Goal: Task Accomplishment & Management: Complete application form

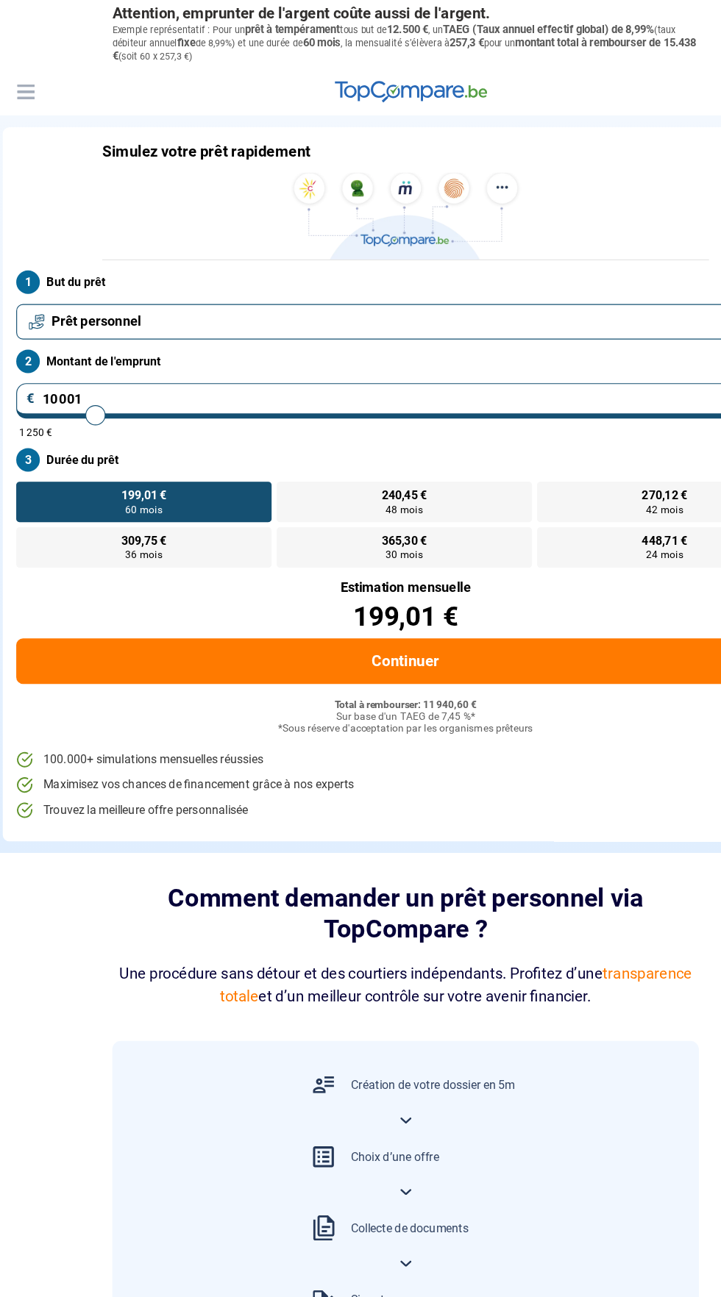
type input "9 500"
type input "9500"
radio input "true"
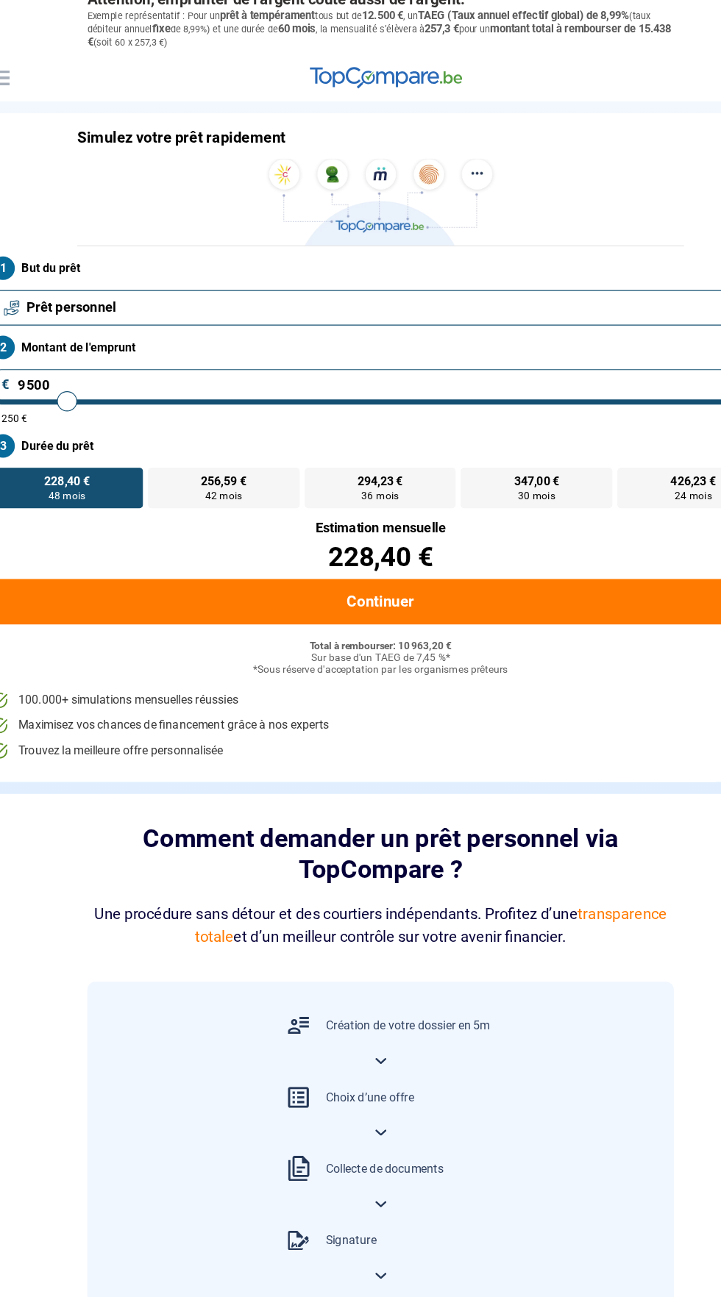
type input "10 000"
type input "10000"
type input "11 500"
type input "11500"
type input "12 250"
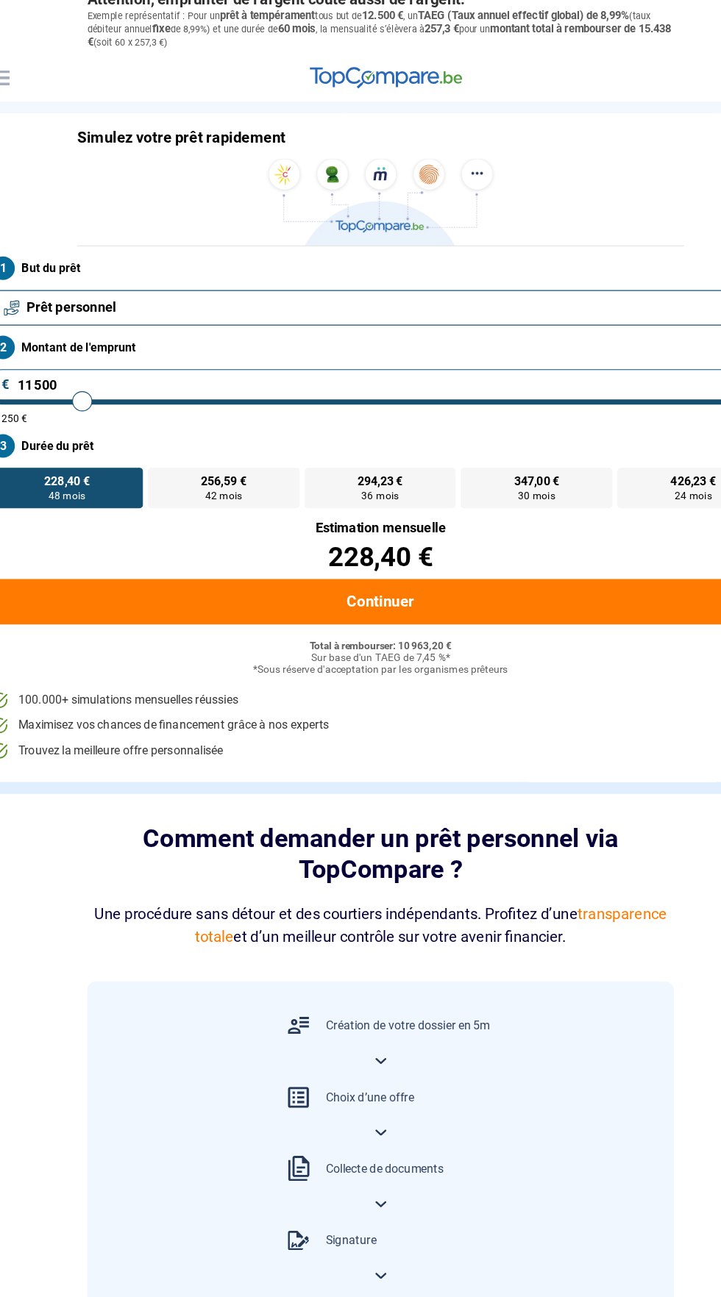
type input "12250"
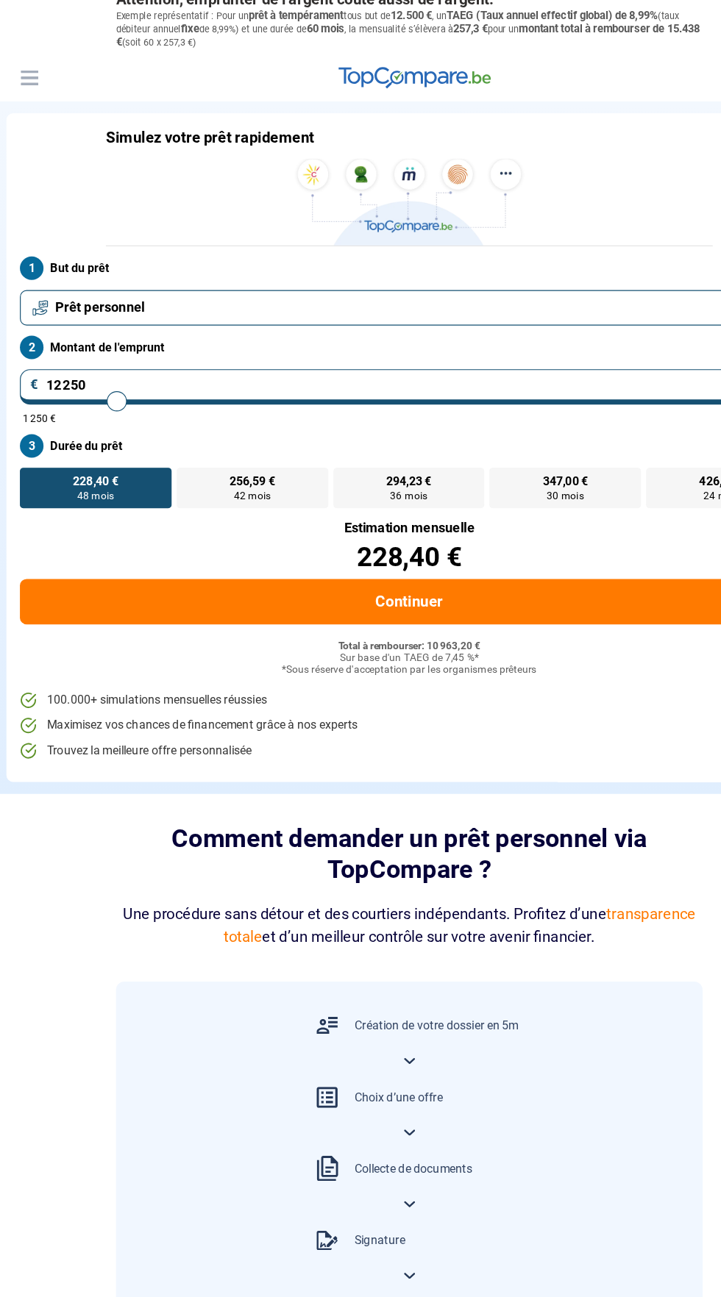
type input "12 750"
type input "12750"
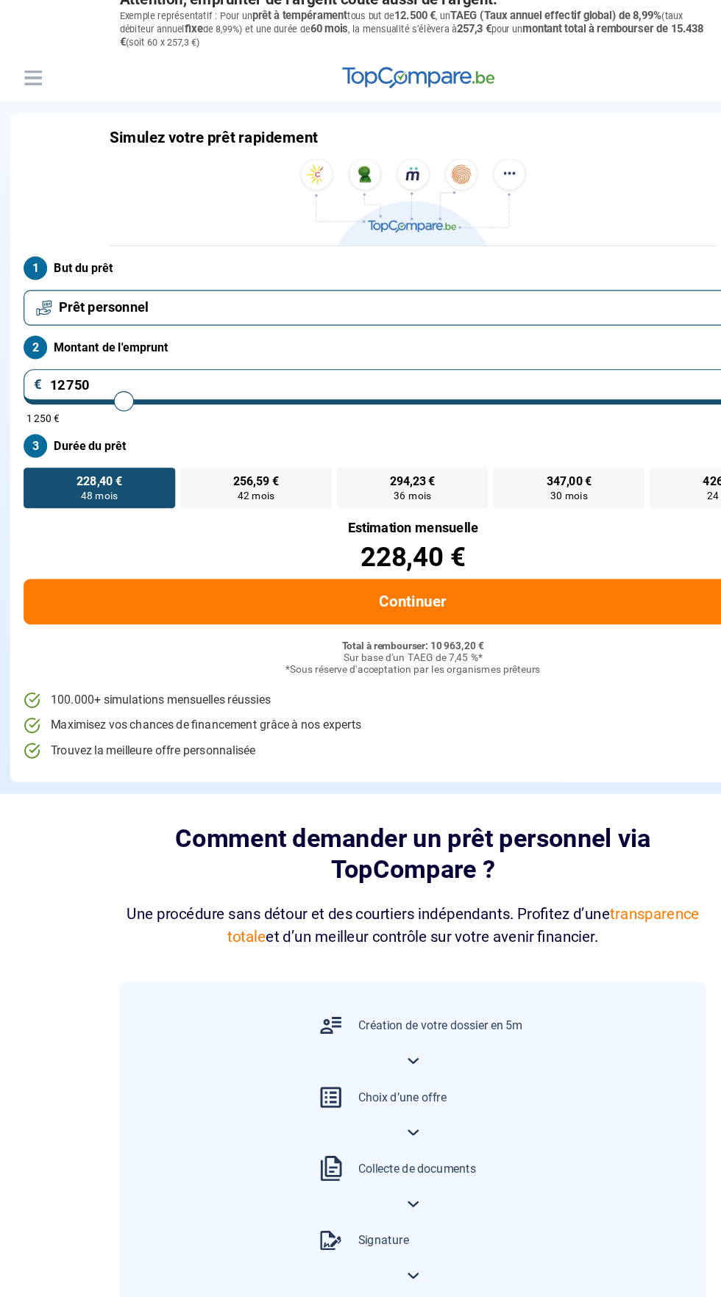
type input "21 500"
type input "21500"
type input "28 000"
type input "28000"
type input "38 750"
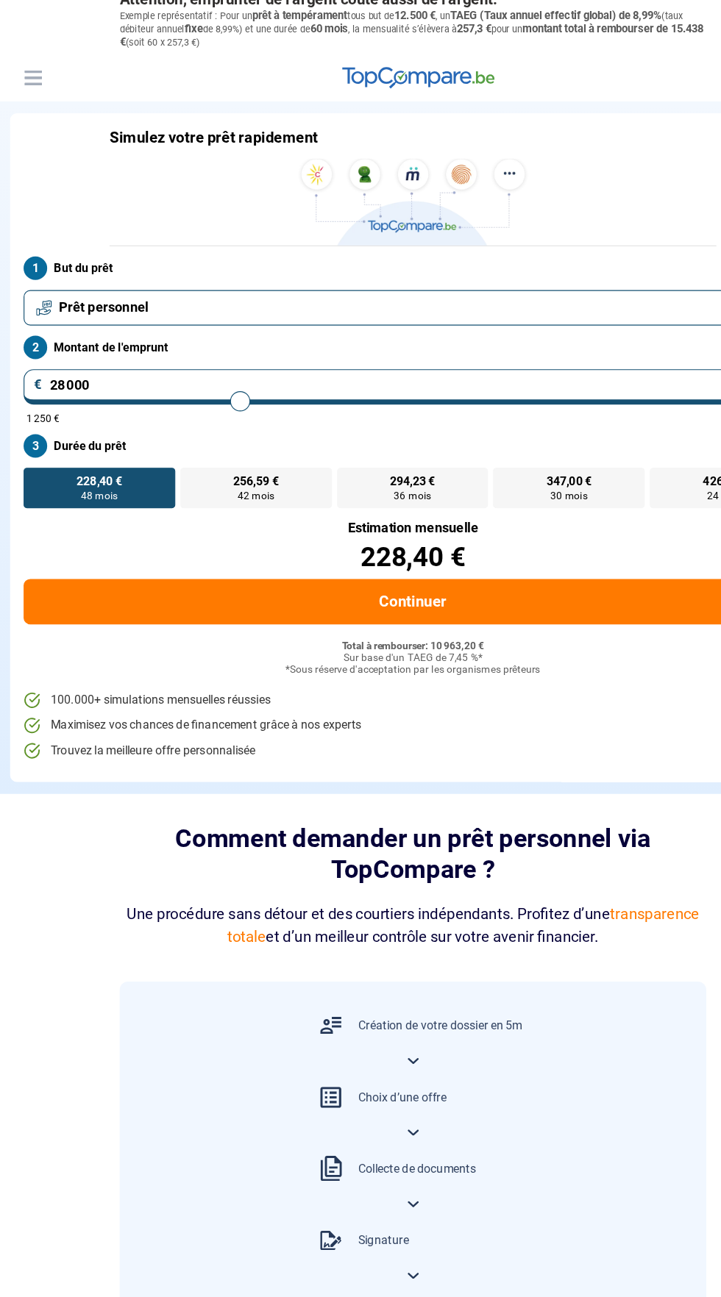
type input "38750"
type input "45 750"
type input "45750"
type input "52 750"
type input "52750"
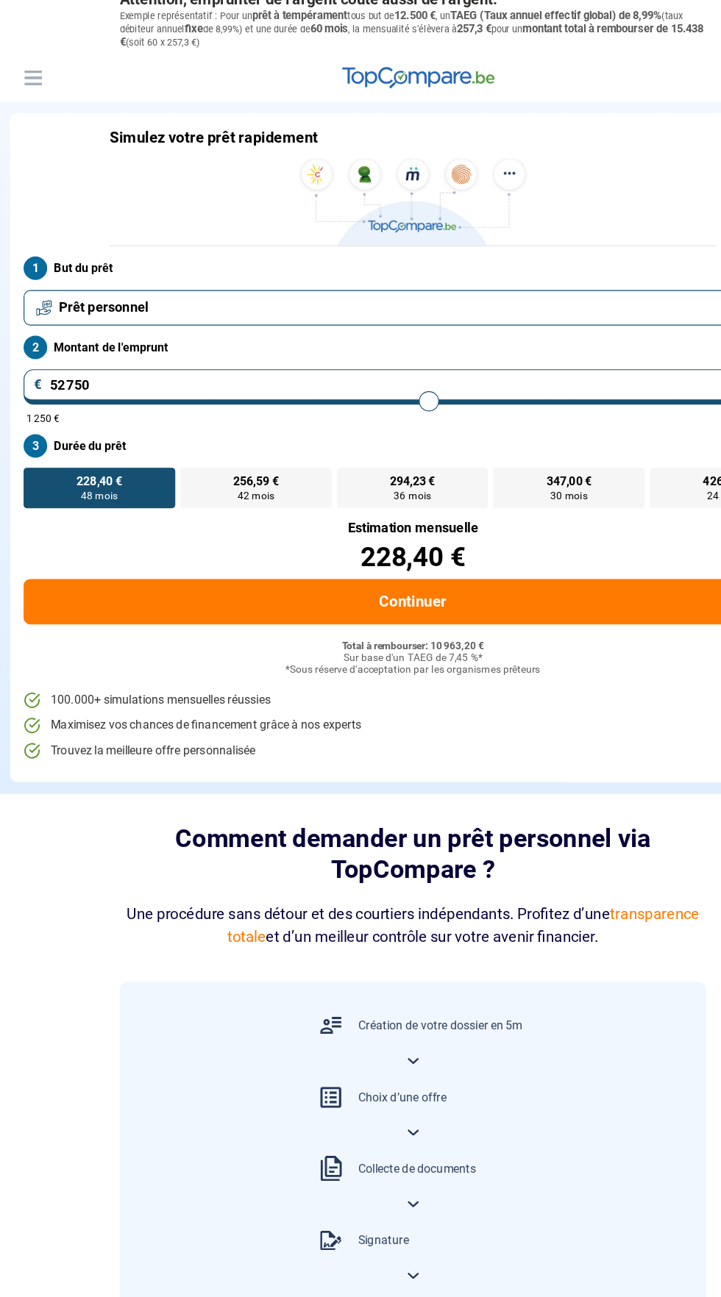
type input "62 000"
type input "61500"
type input "61 500"
radio input "false"
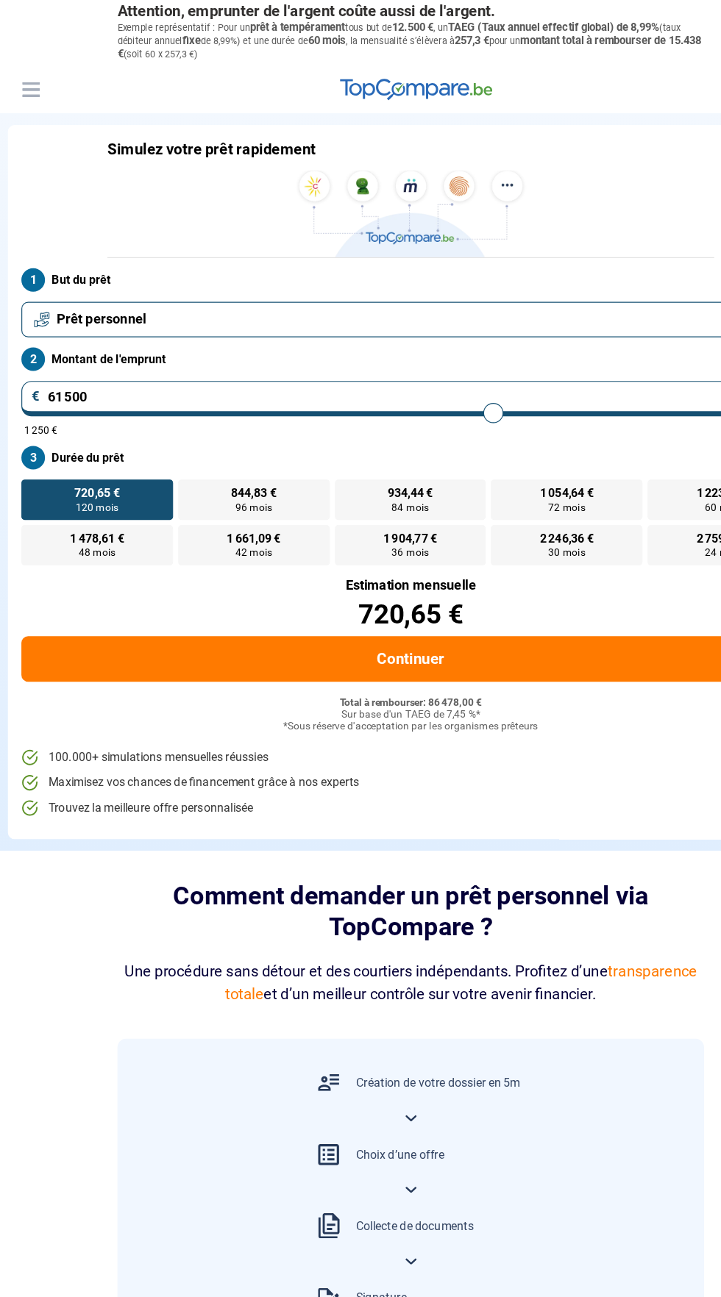
type input "60 250"
type input "60250"
type input "63 250"
type input "63250"
type input "68 500"
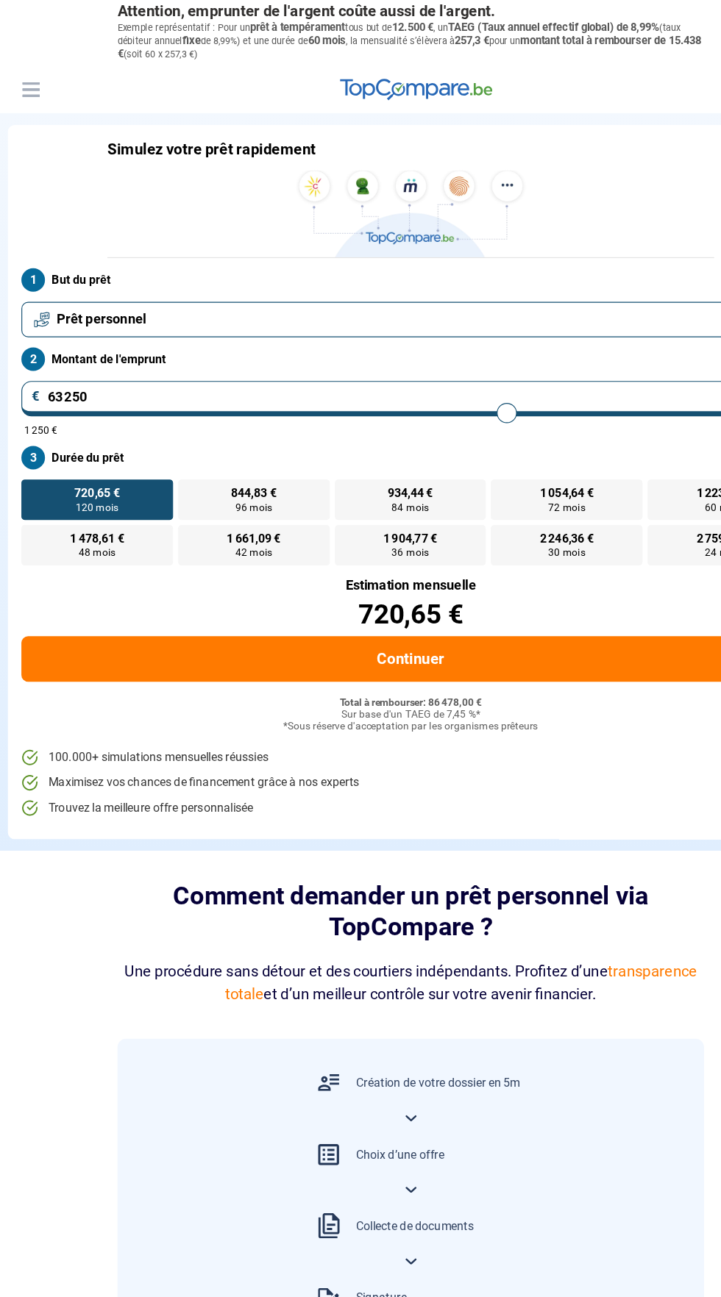
type input "68500"
type input "71 500"
type input "71500"
type input "88 000"
type input "88250"
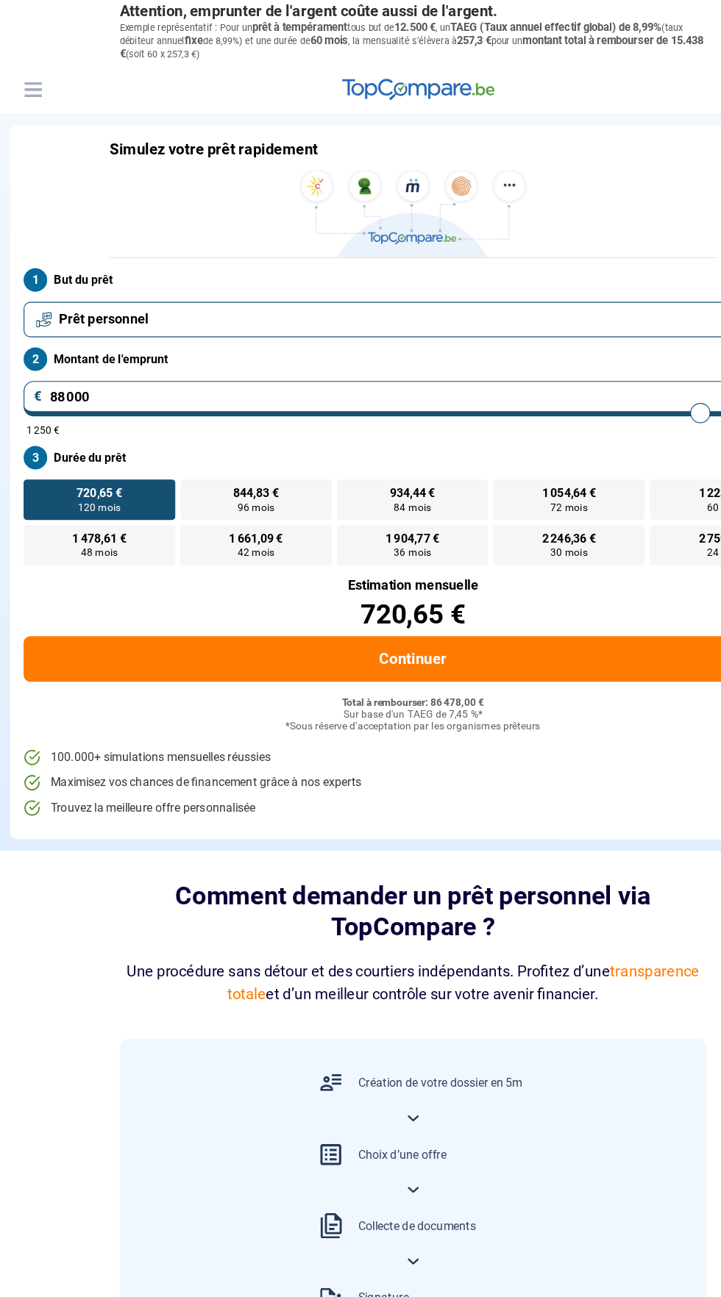
type input "88 250"
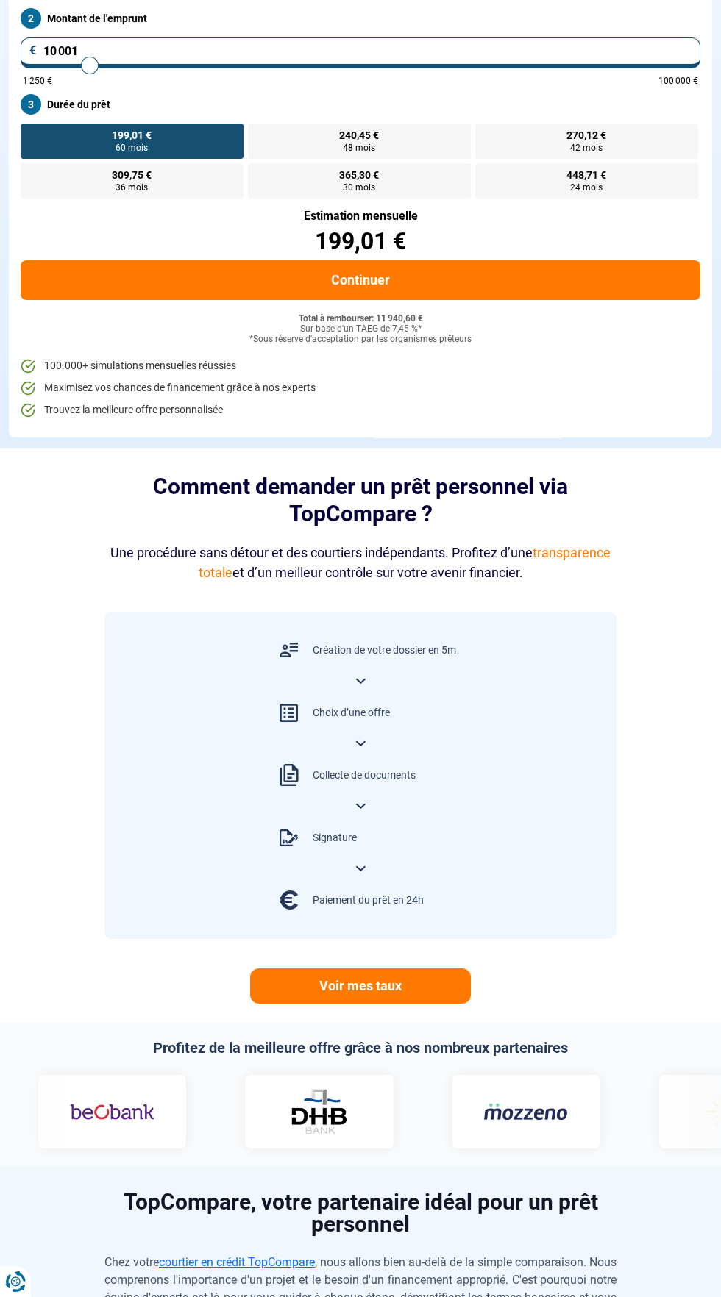
scroll to position [288, 0]
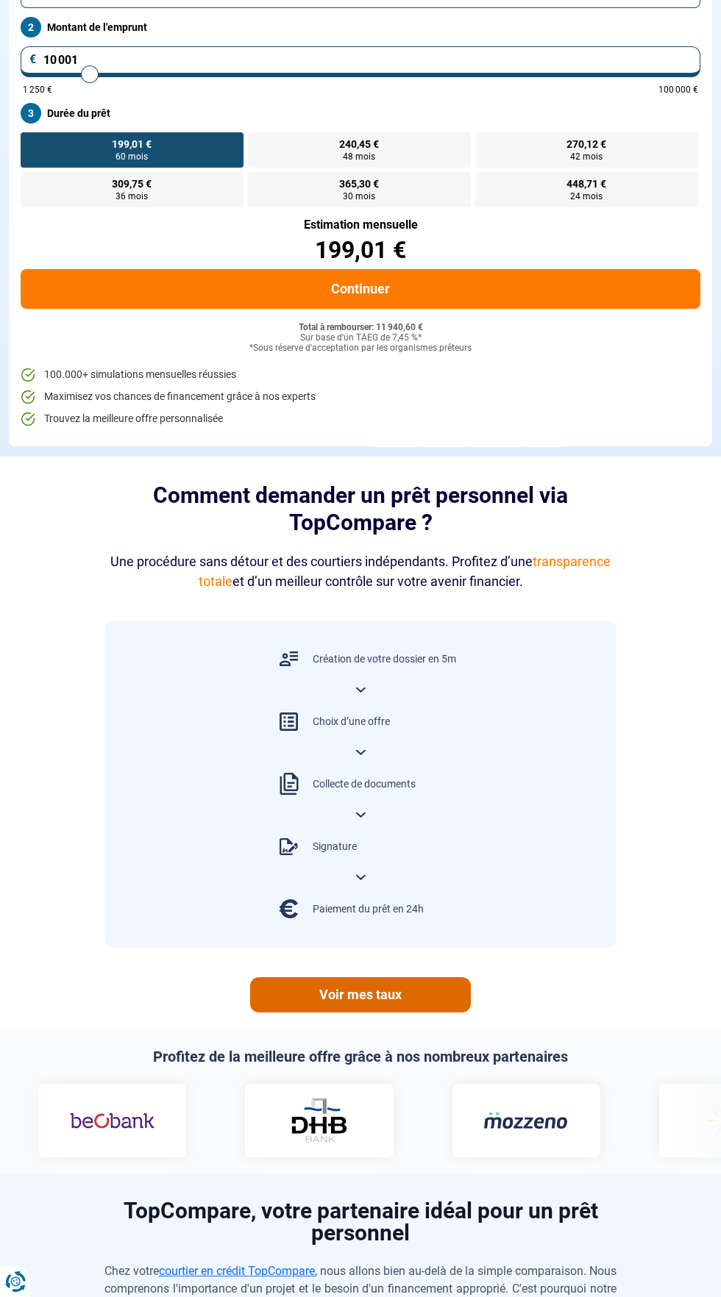
click at [461, 996] on link "Voir mes taux" at bounding box center [360, 994] width 221 height 35
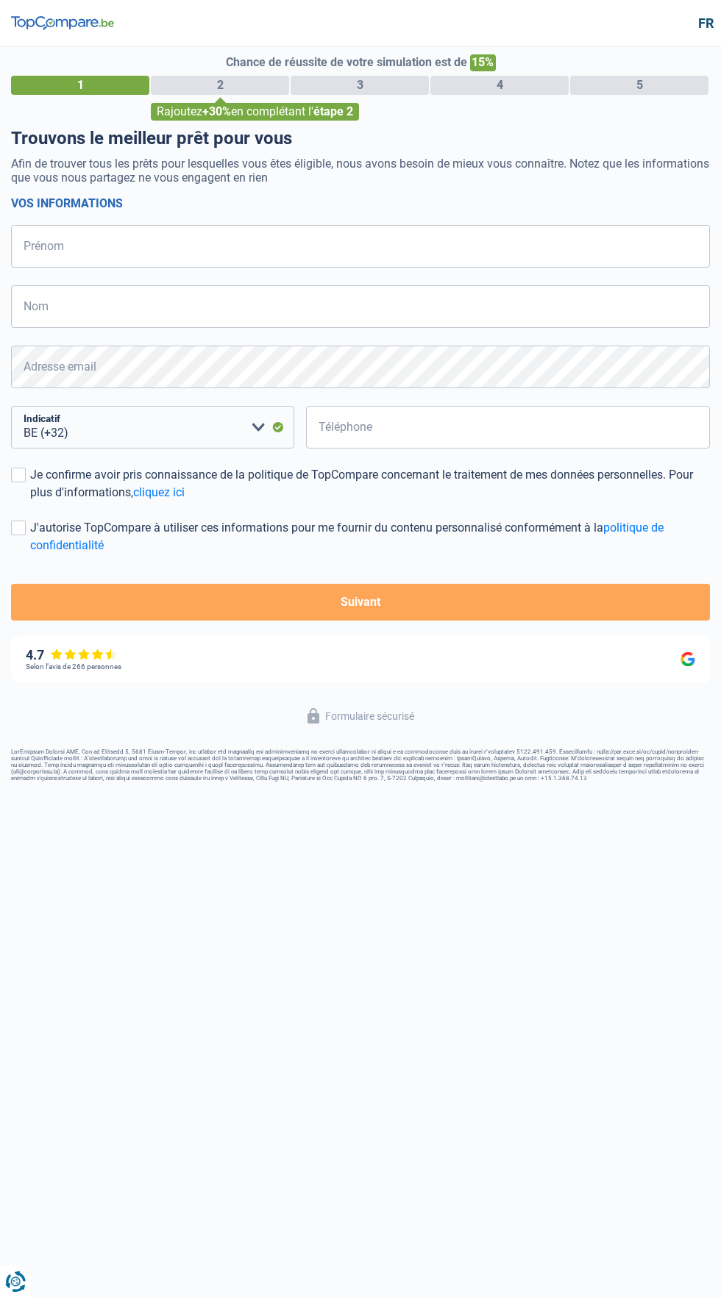
select select "32"
click at [243, 474] on div "Je confirme avoir pris connaissance de la politique de TopCompare concernant le…" at bounding box center [370, 483] width 680 height 35
click at [30, 502] on input "Je confirme avoir pris connaissance de la politique de TopCompare concernant le…" at bounding box center [30, 502] width 0 height 0
